Goal: Task Accomplishment & Management: Complete application form

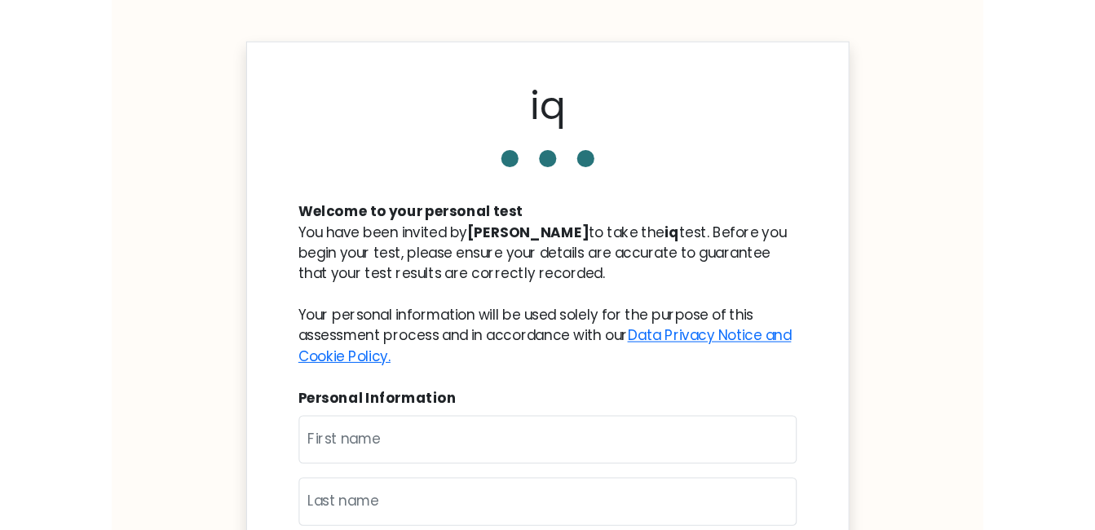
scroll to position [163, 0]
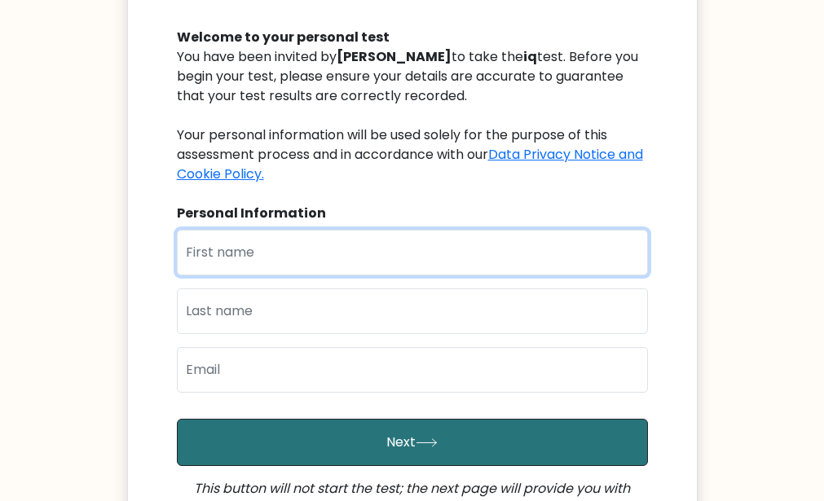
click at [272, 250] on input "text" at bounding box center [412, 253] width 471 height 46
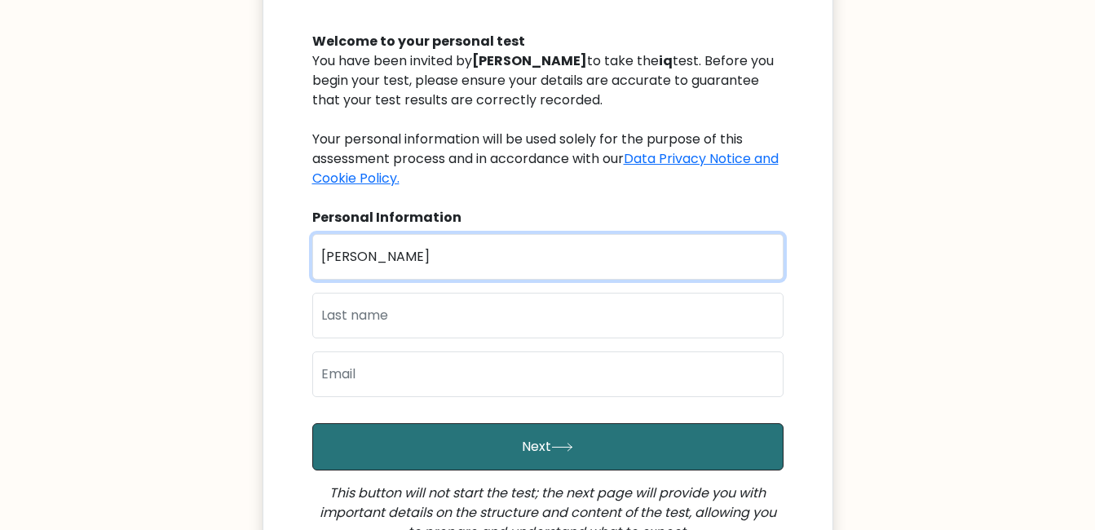
type input "[PERSON_NAME]"
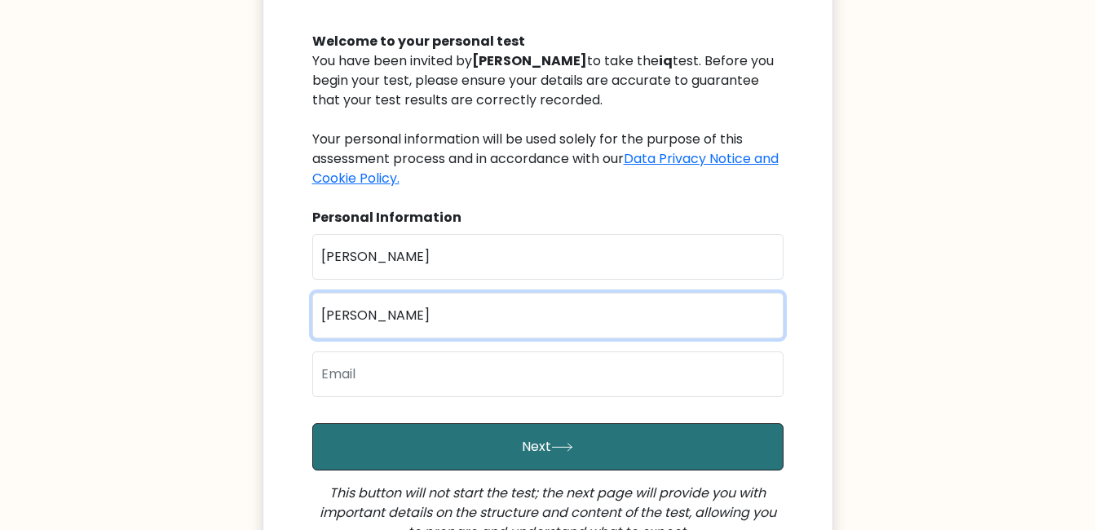
type input "[PERSON_NAME]"
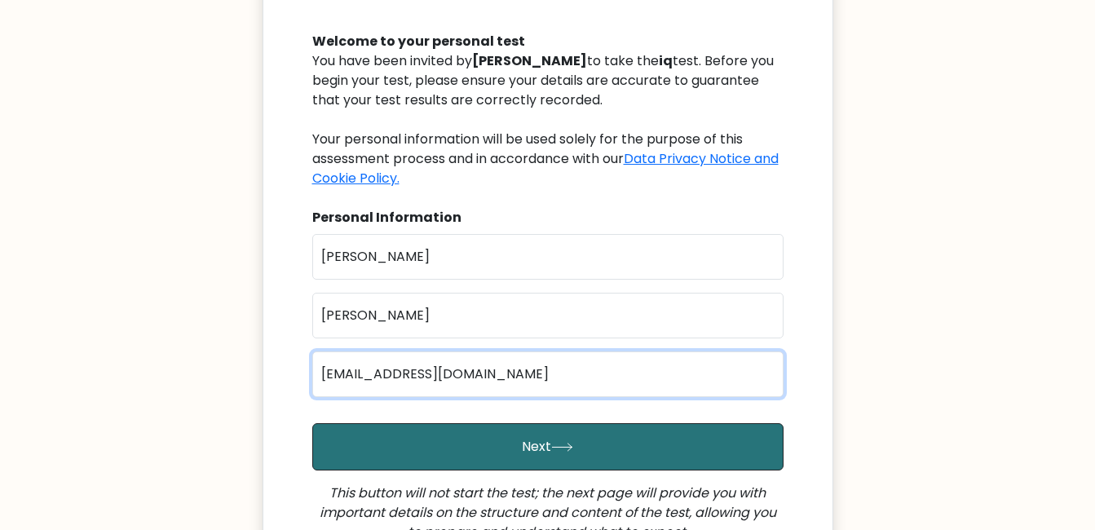
type input "girnsaini21@gmail.com"
click at [312, 423] on button "Next" at bounding box center [547, 446] width 471 height 47
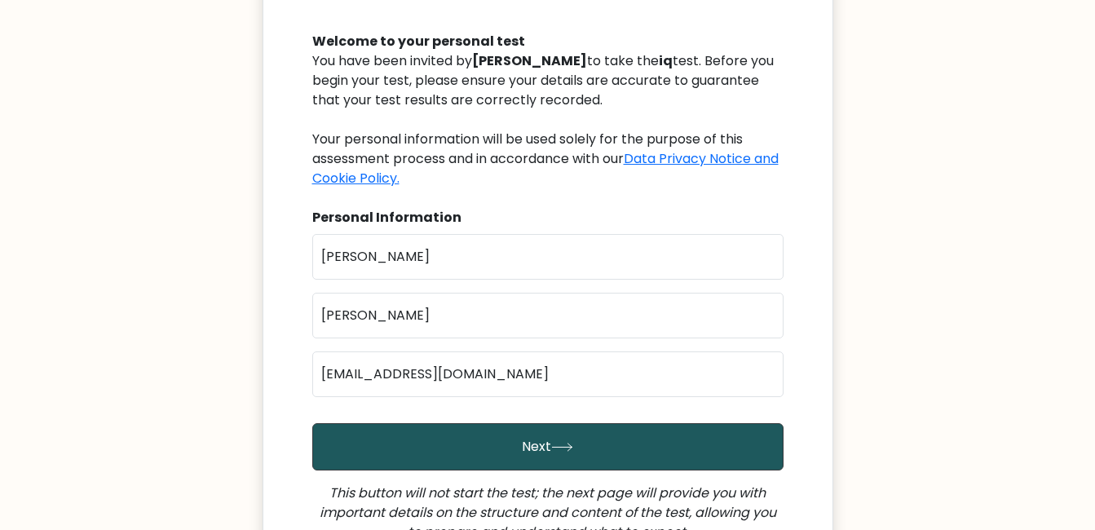
click at [523, 440] on button "Next" at bounding box center [547, 446] width 471 height 47
click at [346, 430] on button "Next" at bounding box center [547, 446] width 471 height 47
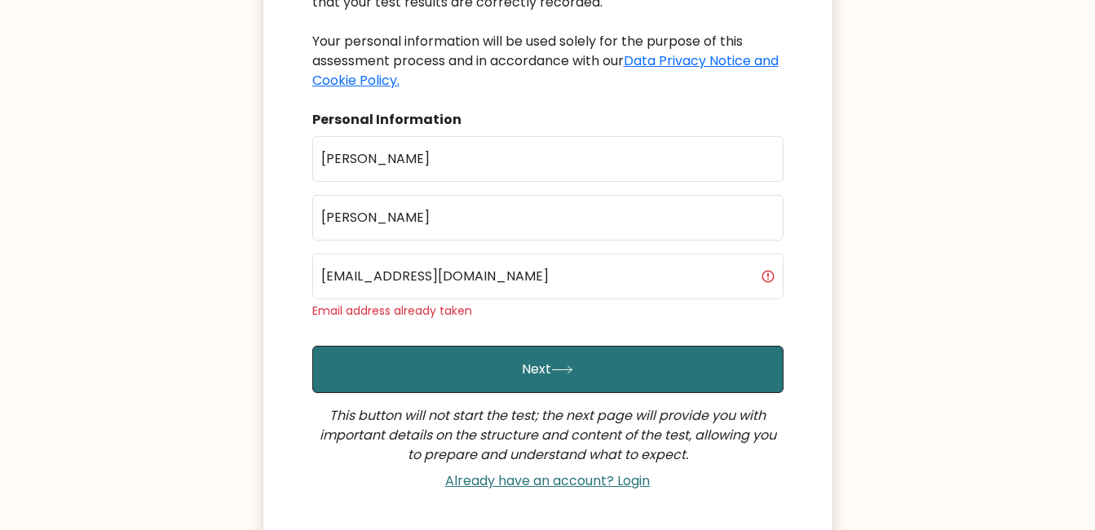
scroll to position [407, 0]
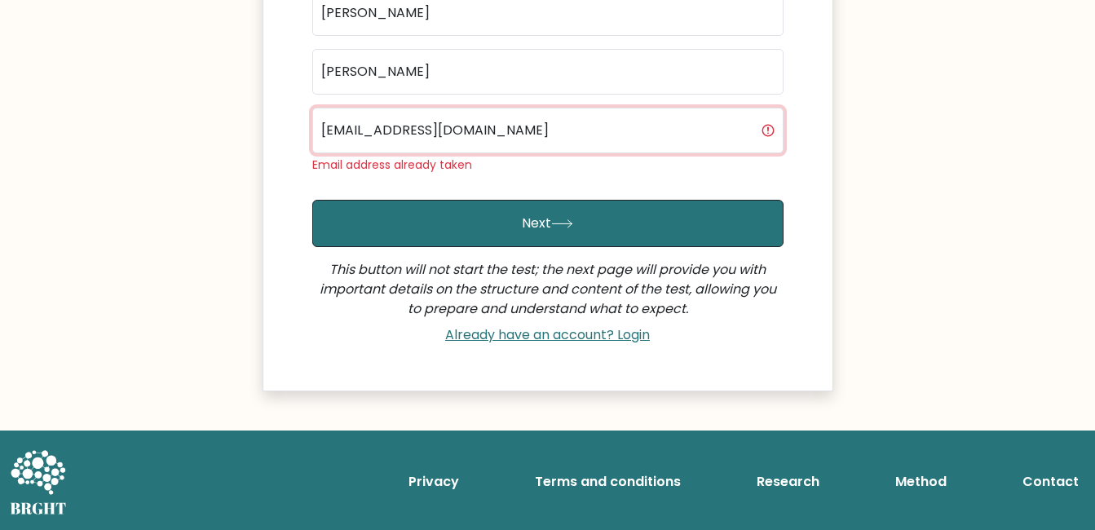
click at [526, 133] on input "[EMAIL_ADDRESS][DOMAIN_NAME]" at bounding box center [547, 131] width 471 height 46
click at [525, 134] on input "[EMAIL_ADDRESS][DOMAIN_NAME]" at bounding box center [547, 131] width 471 height 46
type input "[PERSON_NAME][EMAIL_ADDRESS][DOMAIN_NAME]"
click at [312, 200] on button "Next" at bounding box center [547, 223] width 471 height 47
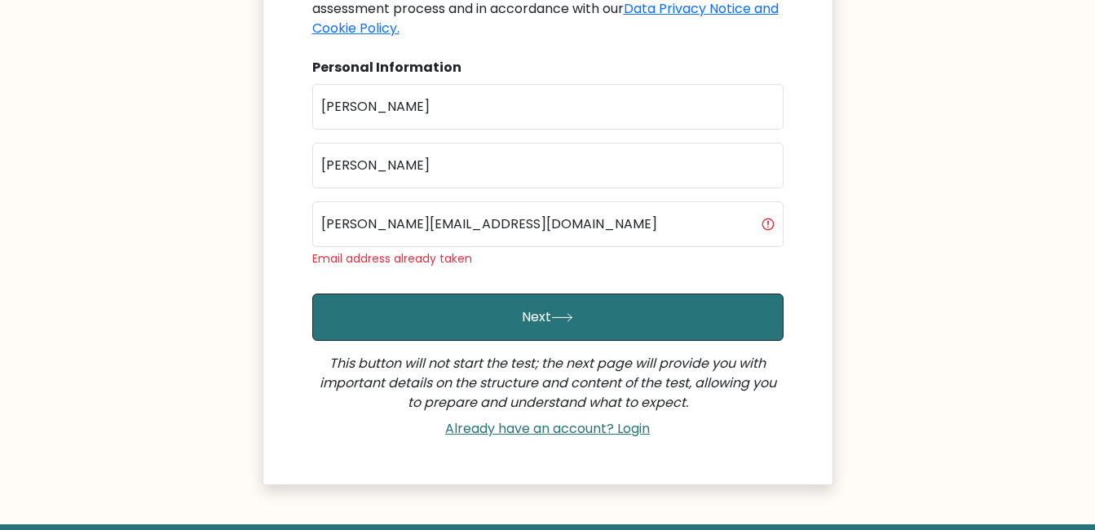
scroll to position [326, 0]
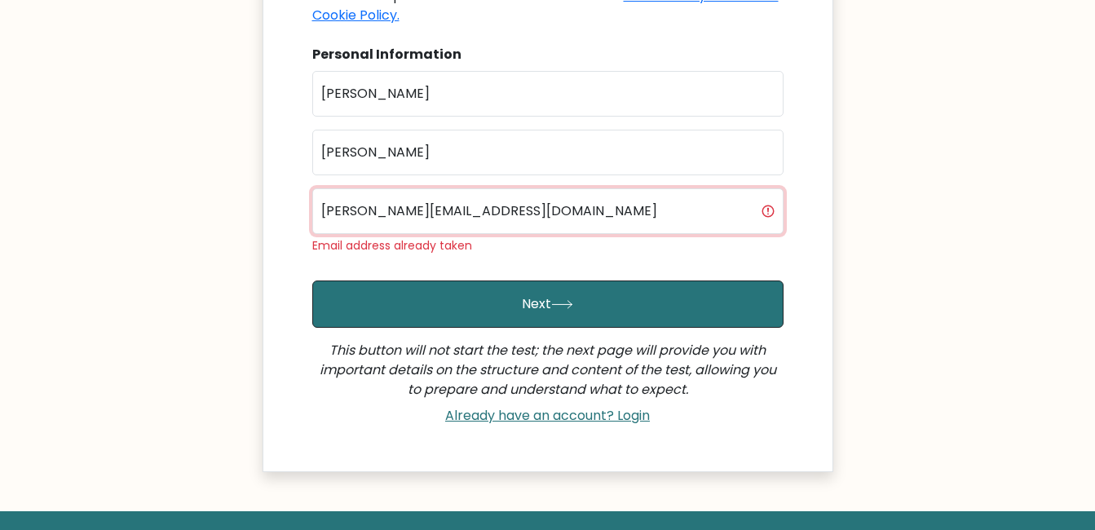
click at [372, 211] on input "[PERSON_NAME][EMAIL_ADDRESS][DOMAIN_NAME]" at bounding box center [547, 211] width 471 height 46
type input "[EMAIL_ADDRESS][DOMAIN_NAME]"
click at [312, 280] on button "Next" at bounding box center [547, 303] width 471 height 47
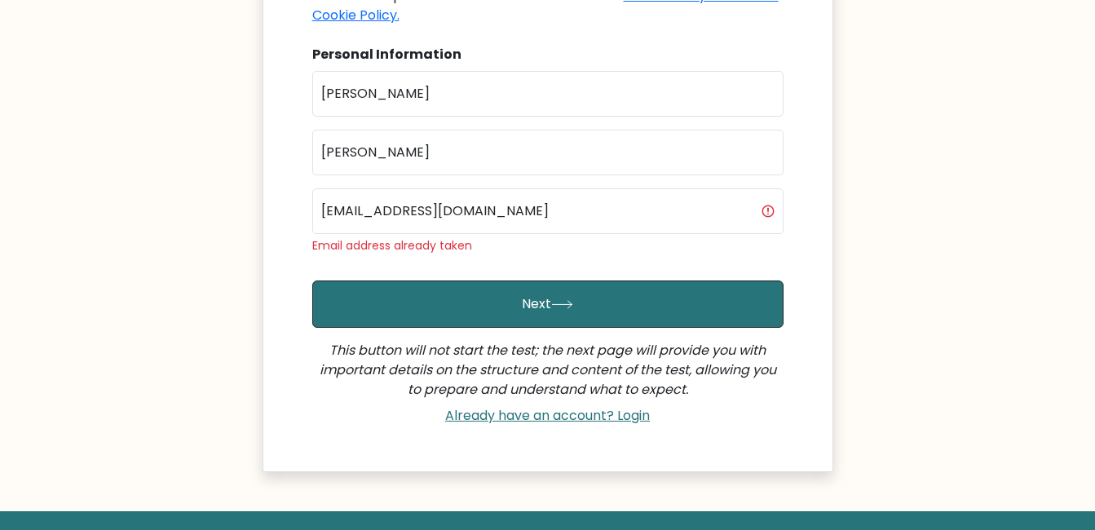
click at [582, 276] on form "First Name [PERSON_NAME] Last Name [PERSON_NAME] Email [EMAIL_ADDRESS][DOMAIN_N…" at bounding box center [547, 251] width 471 height 361
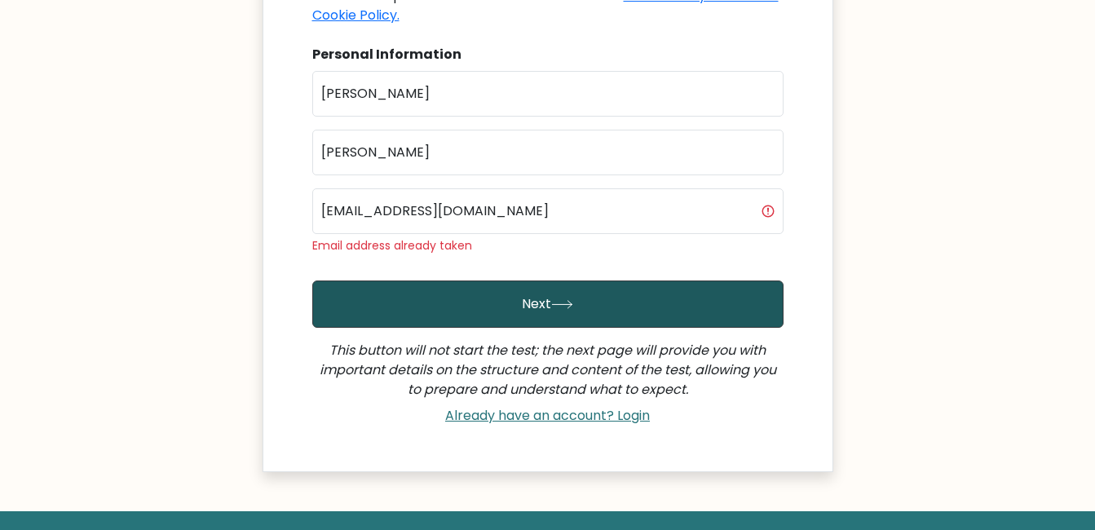
click at [545, 305] on button "Next" at bounding box center [547, 303] width 471 height 47
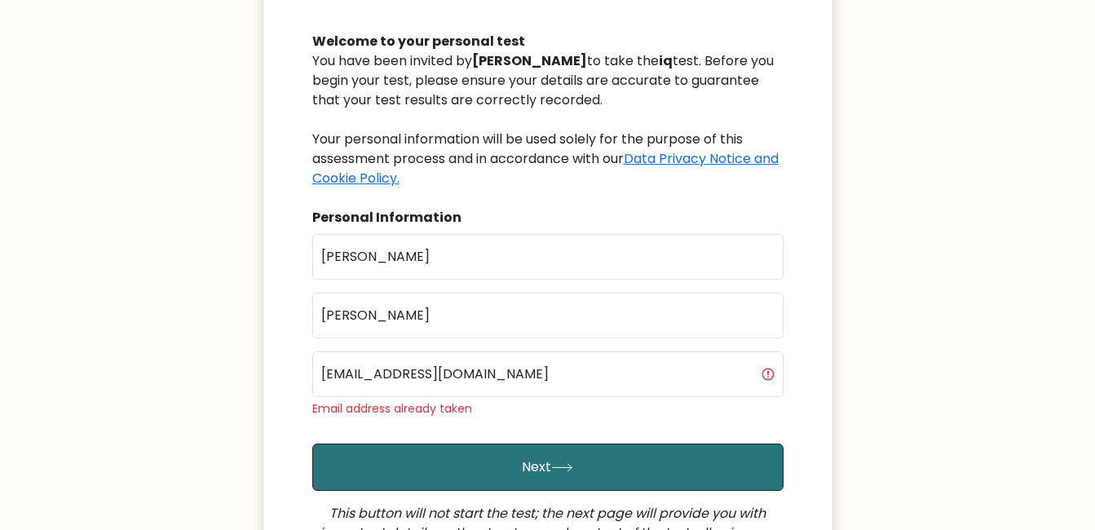
scroll to position [407, 0]
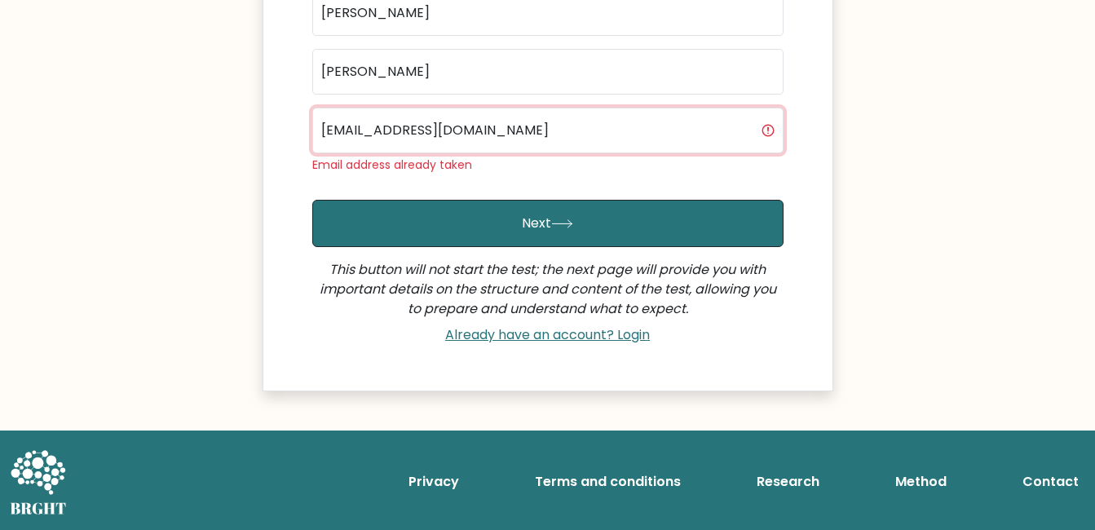
click at [639, 117] on input "[EMAIL_ADDRESS][DOMAIN_NAME]" at bounding box center [547, 131] width 471 height 46
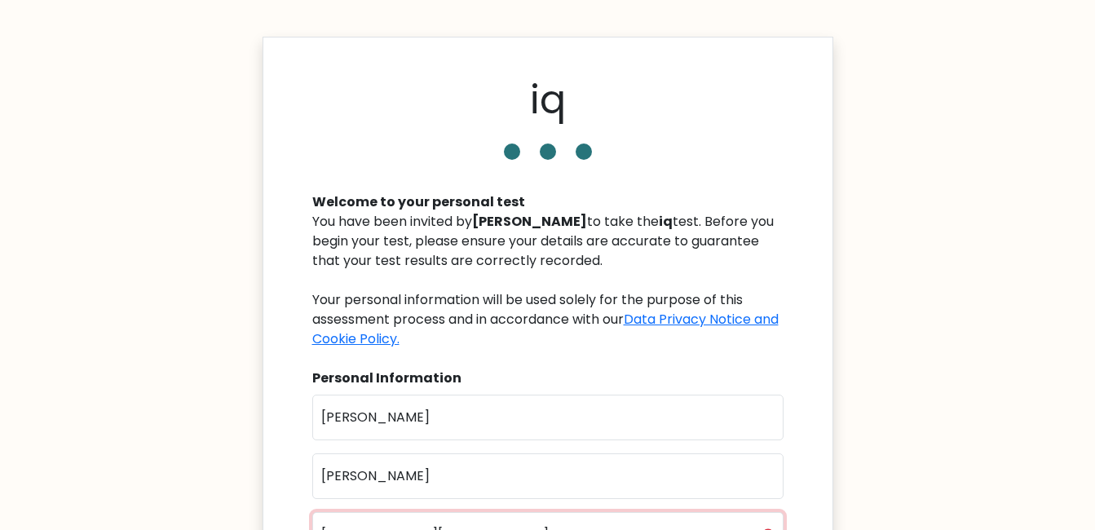
scroll to position [0, 0]
